Goal: Transaction & Acquisition: Purchase product/service

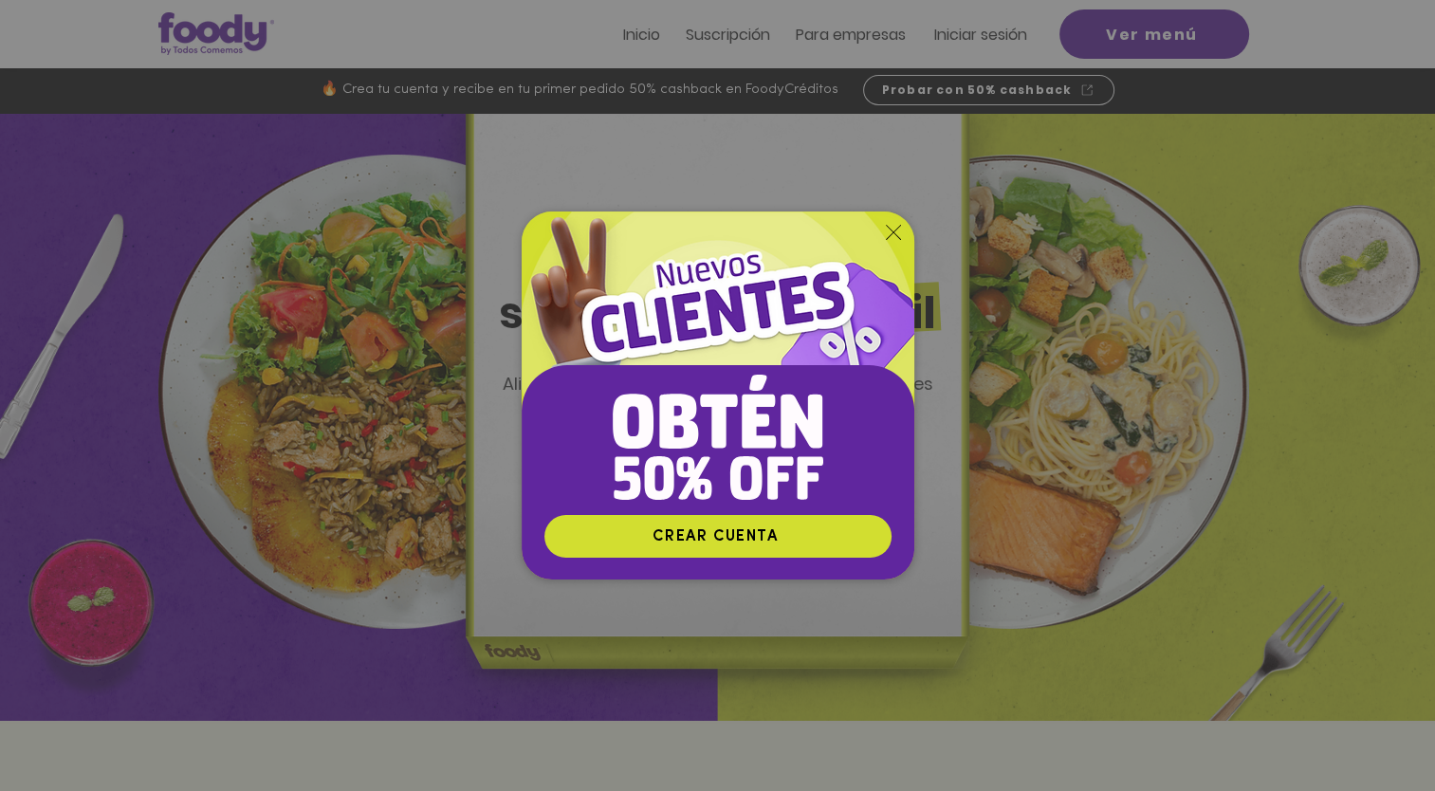
click at [1040, 182] on div "Nuevos suscriptores 50% off" at bounding box center [717, 395] width 1435 height 791
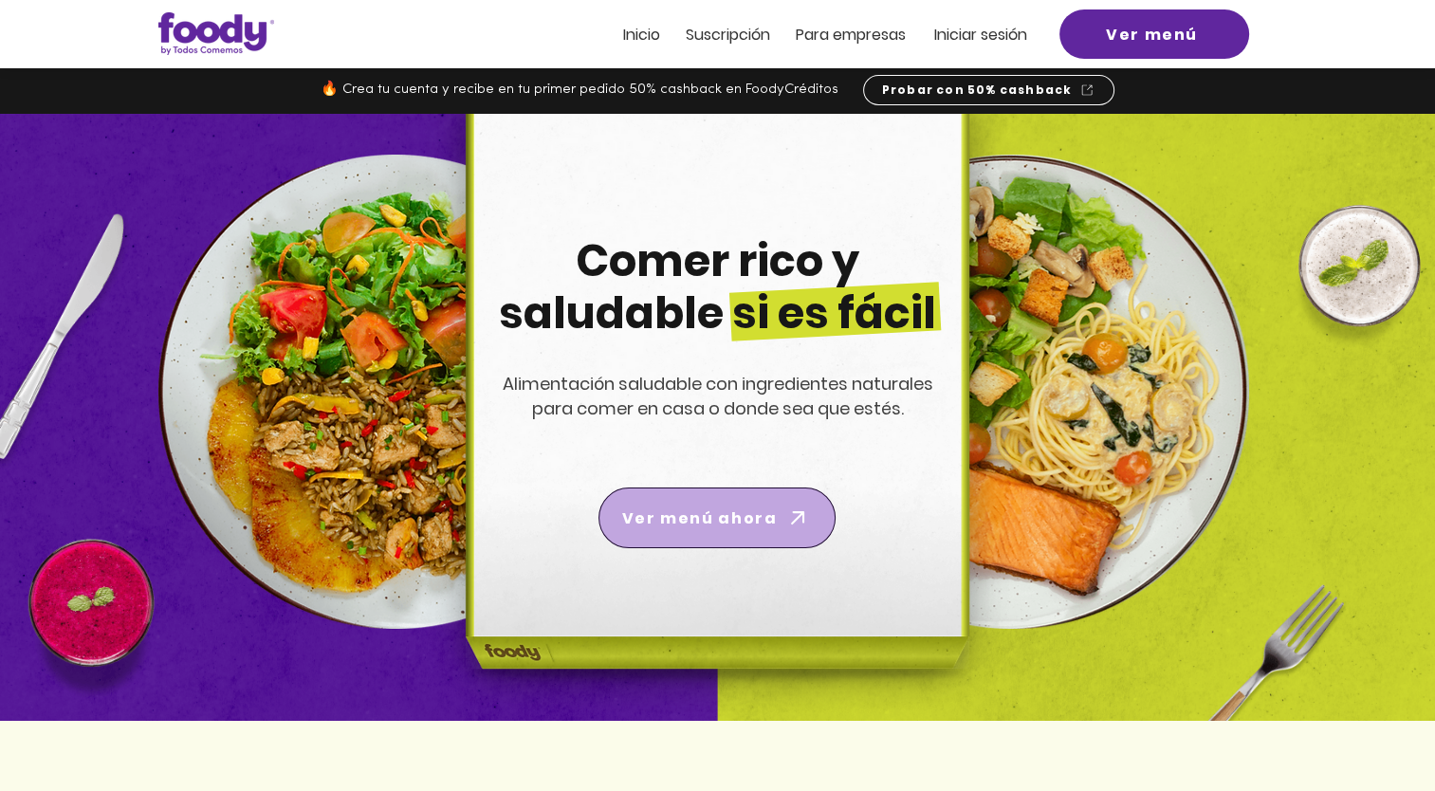
click at [732, 513] on span "Ver menú ahora" at bounding box center [699, 519] width 155 height 24
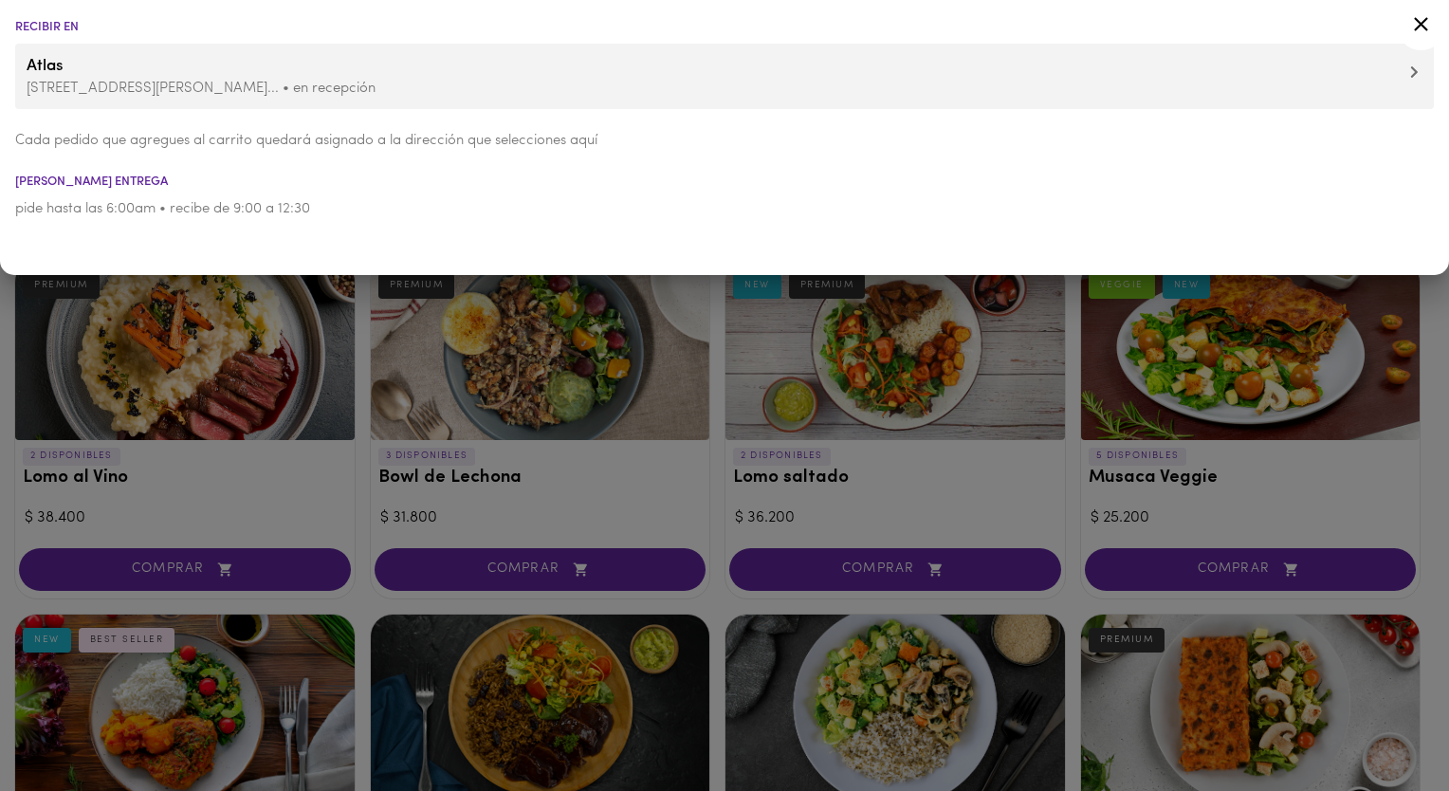
click at [993, 467] on div at bounding box center [724, 395] width 1449 height 791
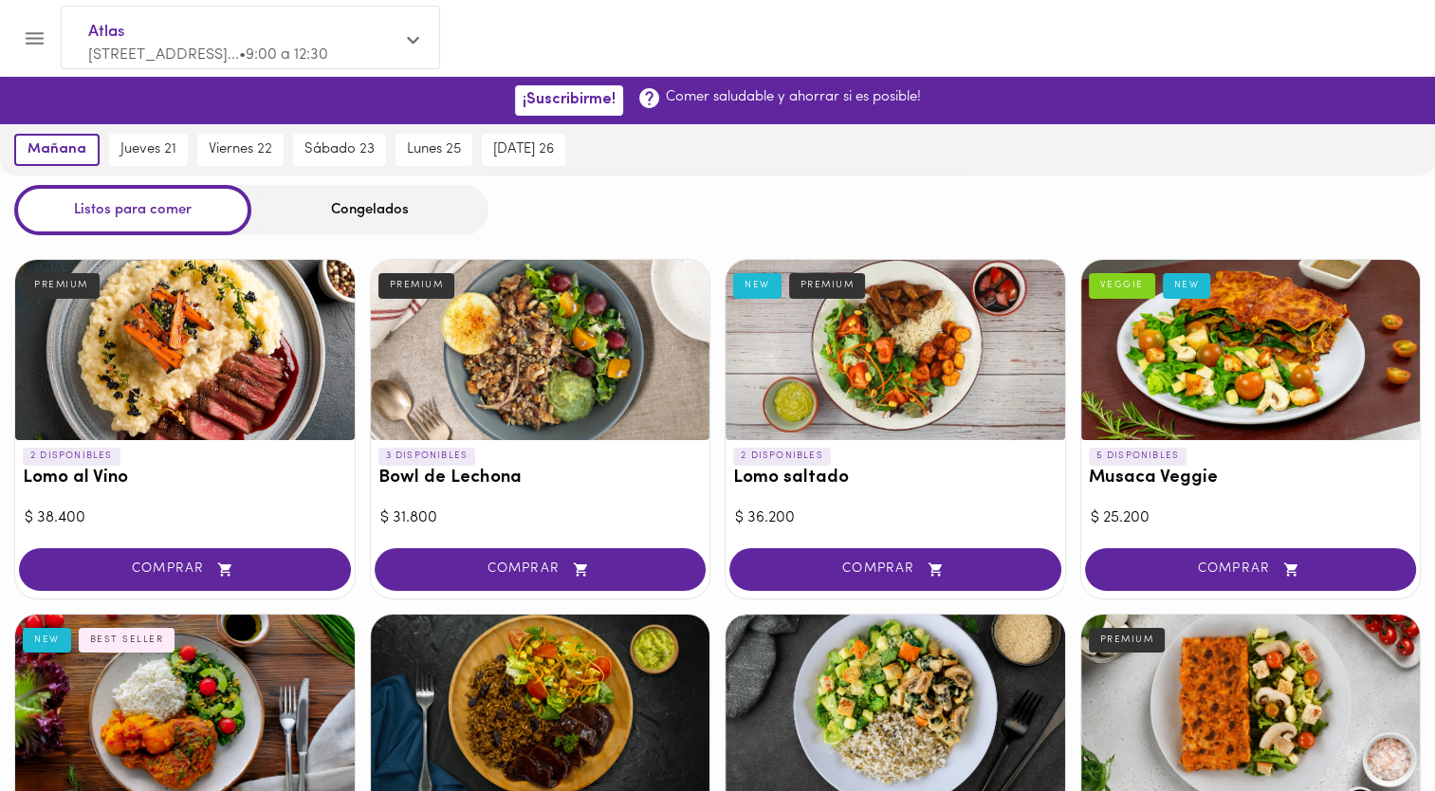
click at [858, 370] on div at bounding box center [896, 350] width 340 height 180
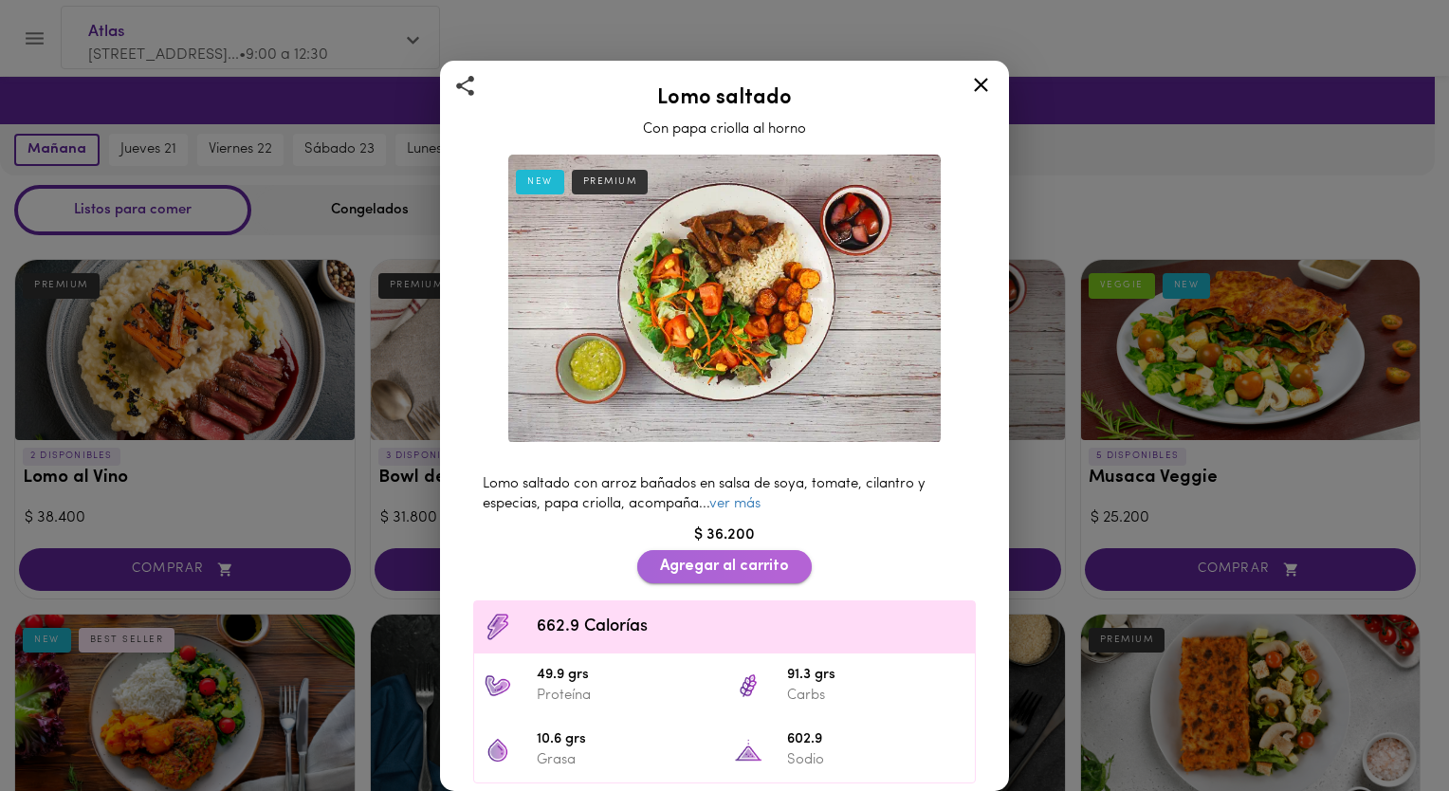
click at [736, 558] on span "Agregar al carrito" at bounding box center [724, 567] width 129 height 18
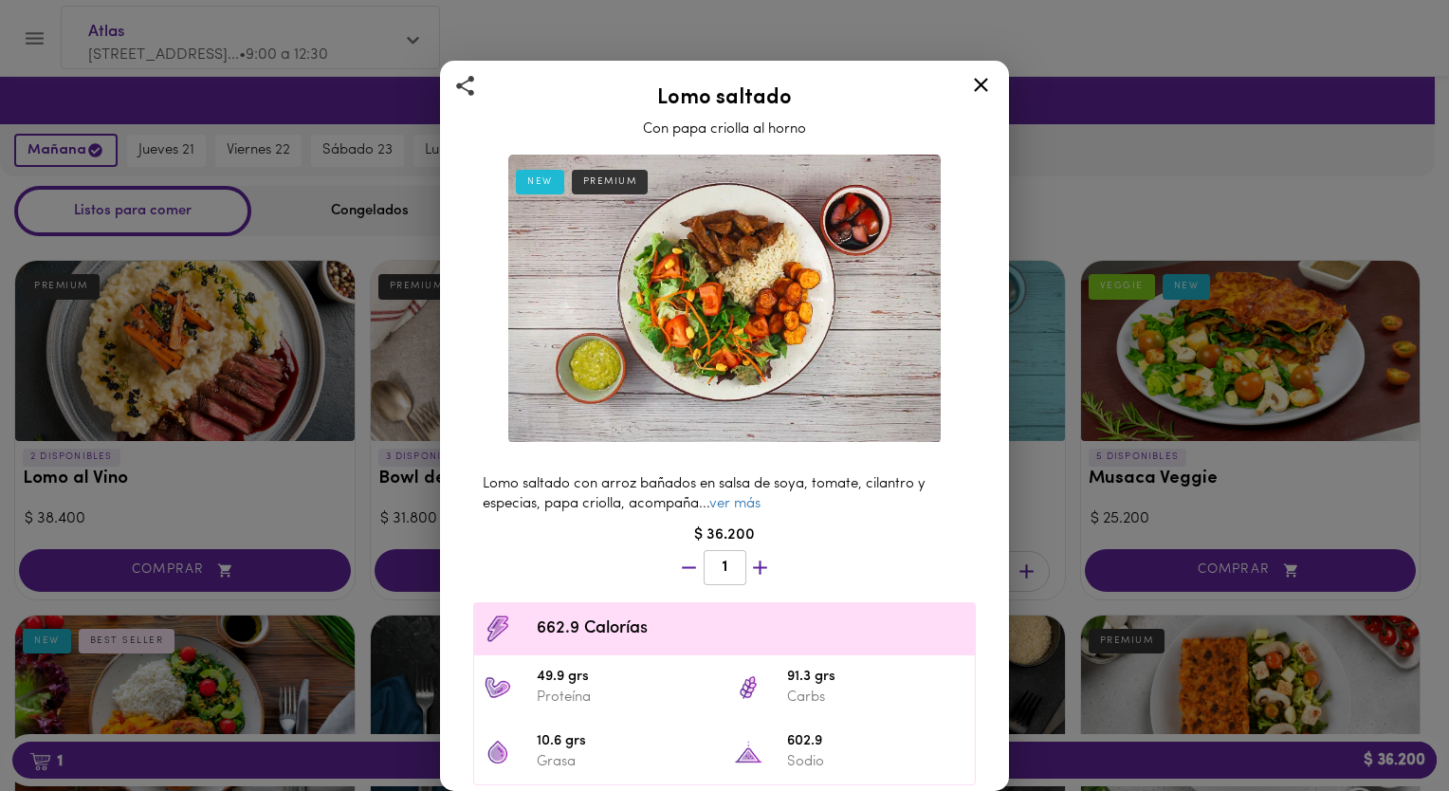
scroll to position [157, 0]
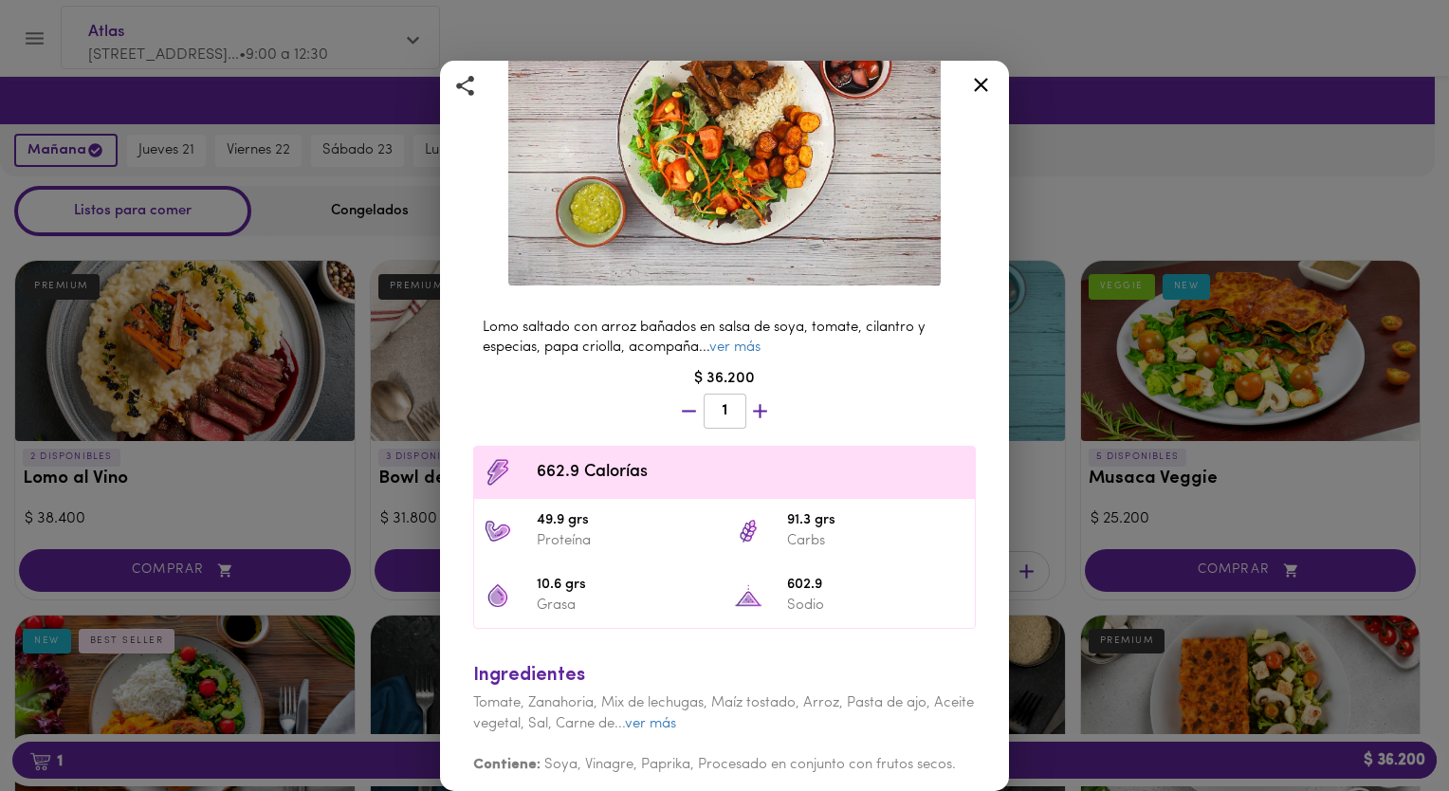
click at [975, 82] on icon at bounding box center [981, 85] width 24 height 24
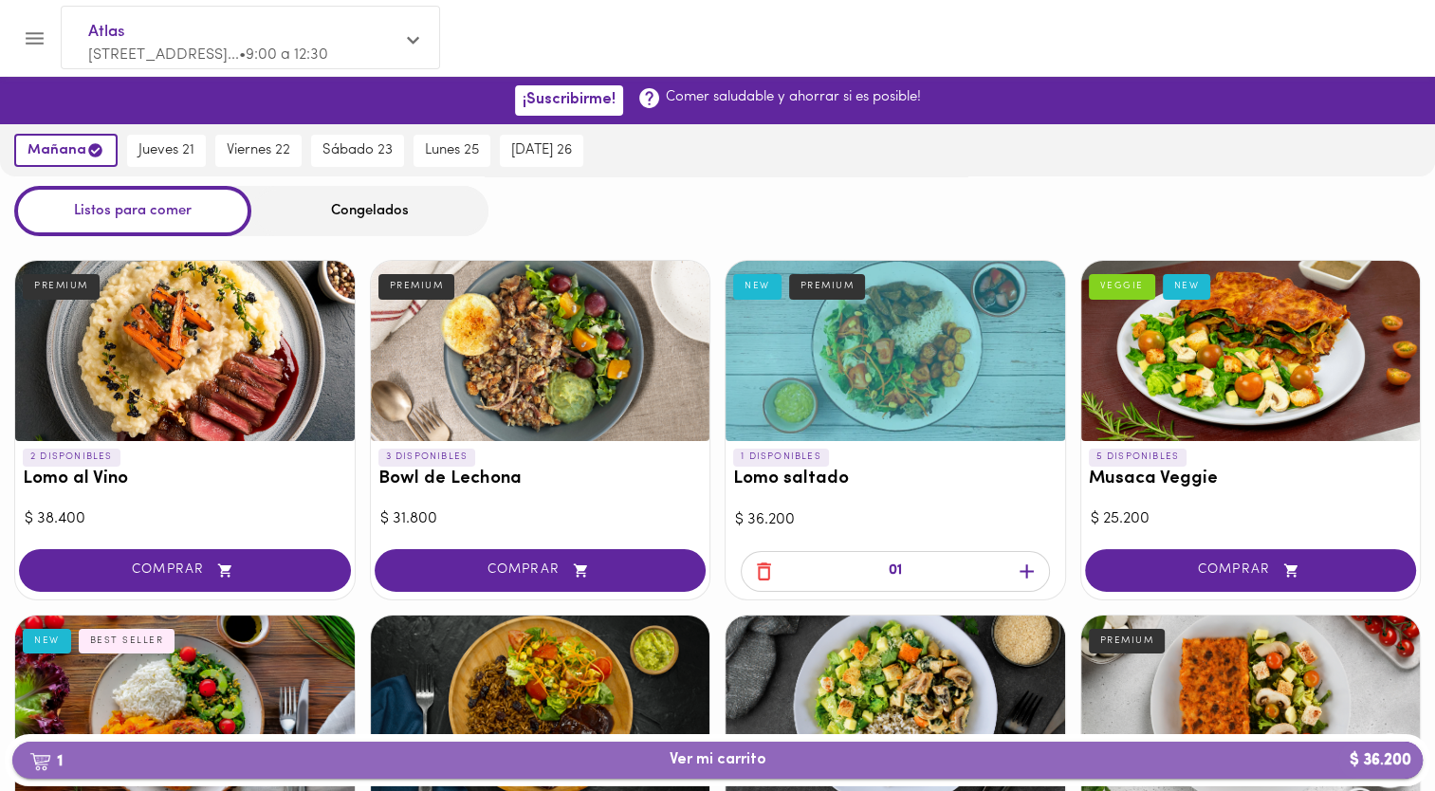
click at [857, 753] on span "1 Ver mi carrito $ 36.200" at bounding box center [718, 760] width 1380 height 18
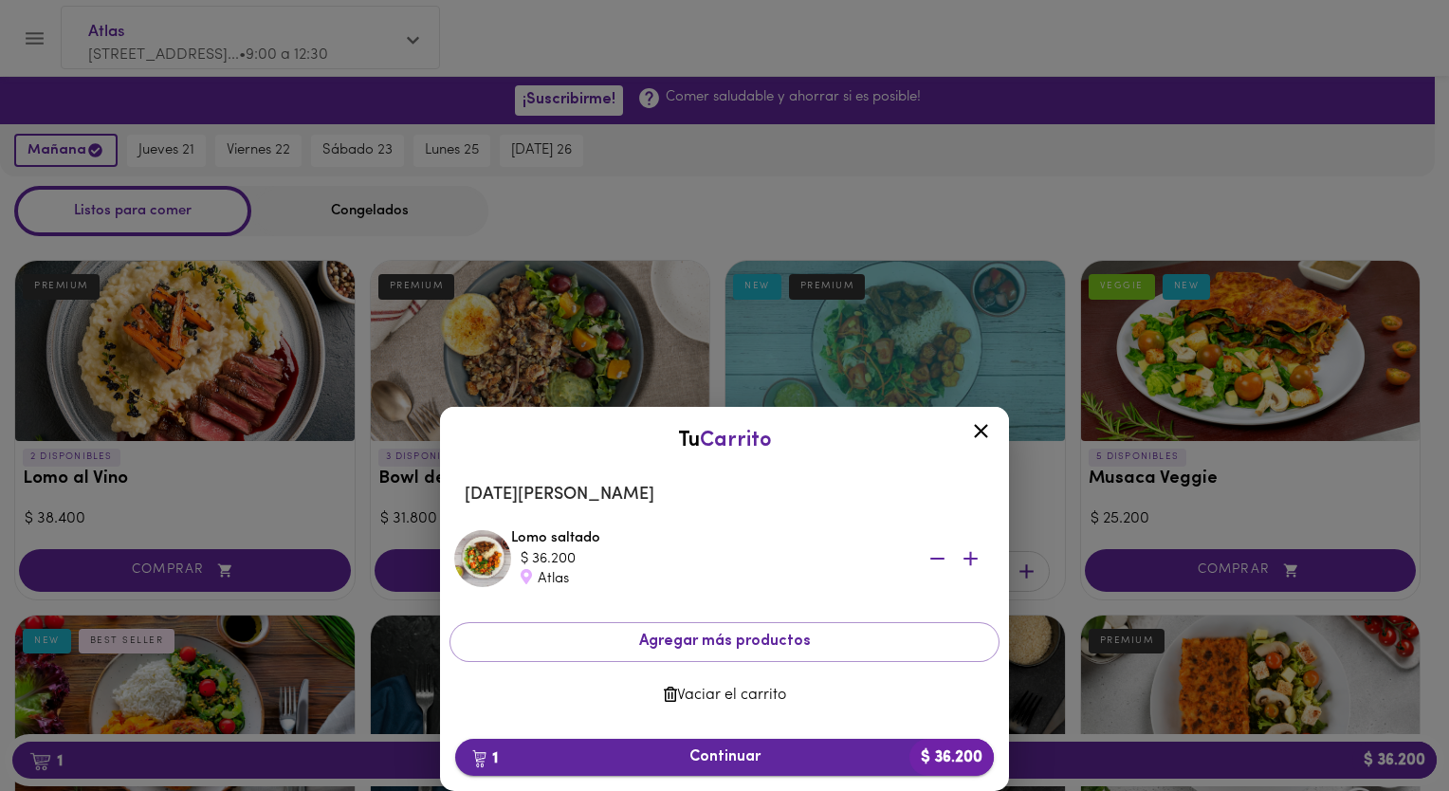
drag, startPoint x: 830, startPoint y: 755, endPoint x: 764, endPoint y: 746, distance: 67.1
click at [764, 746] on button "1 Continuar $ 36.200" at bounding box center [724, 757] width 539 height 37
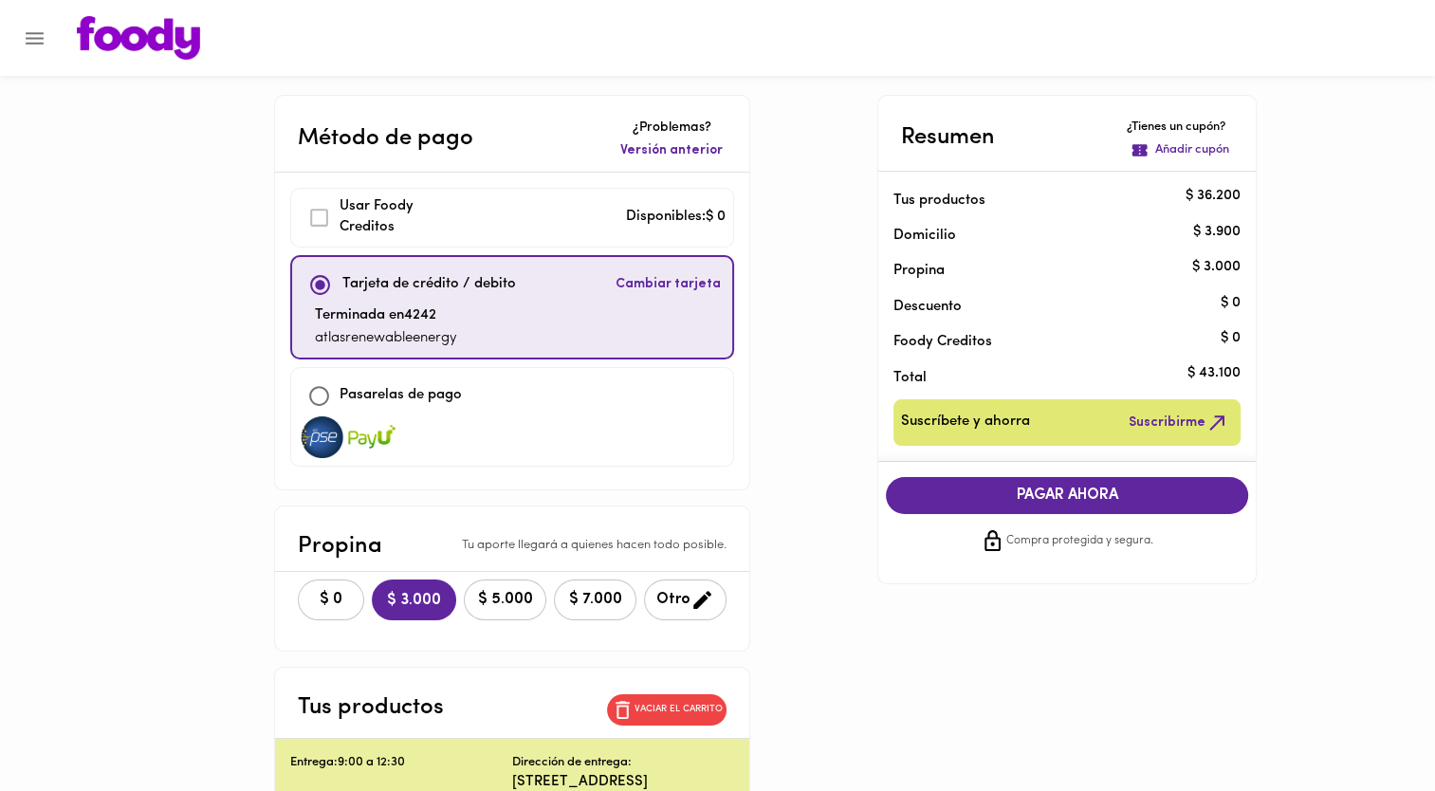
click at [310, 598] on span "$ 0" at bounding box center [331, 600] width 42 height 18
click at [1083, 493] on span "PAGAR AHORA" at bounding box center [1067, 496] width 324 height 18
